Goal: Navigation & Orientation: Find specific page/section

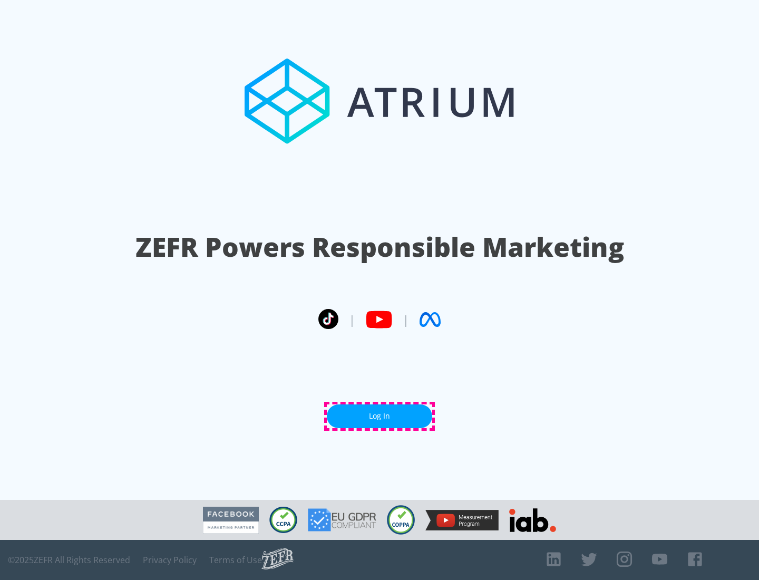
click at [380, 416] on link "Log In" at bounding box center [379, 417] width 105 height 24
